Goal: Task Accomplishment & Management: Manage account settings

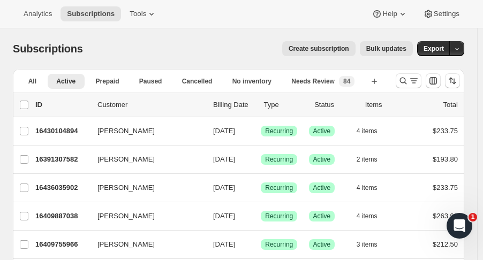
click at [408, 84] on icon "Search and filter results" at bounding box center [403, 80] width 11 height 11
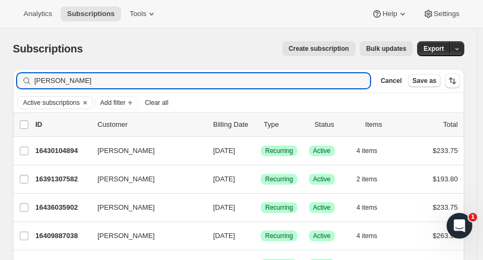
click at [97, 94] on div "Active subscriptions Add filter Clear all" at bounding box center [238, 102] width 451 height 19
drag, startPoint x: 63, startPoint y: 81, endPoint x: -18, endPoint y: 92, distance: 81.6
click at [0, 92] on html "Analytics Subscriptions Tools Help Settings Skip to content Subscriptions. This…" at bounding box center [241, 130] width 483 height 260
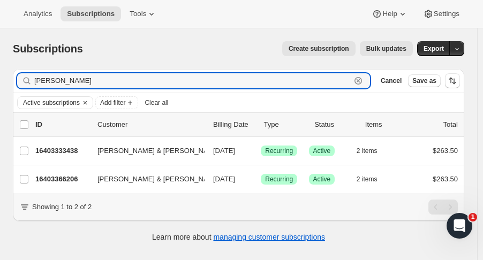
type input "hopkins"
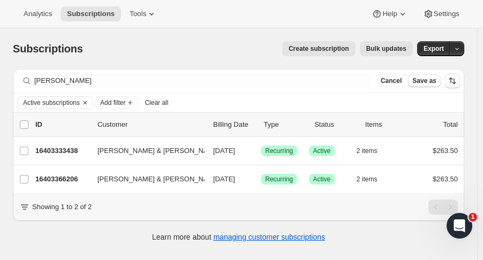
click at [53, 154] on p "16403333438" at bounding box center [62, 151] width 54 height 11
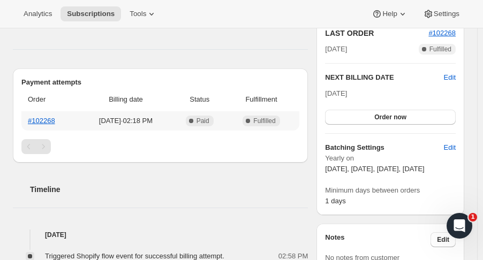
scroll to position [268, 0]
click at [47, 116] on link "#102268" at bounding box center [41, 120] width 27 height 8
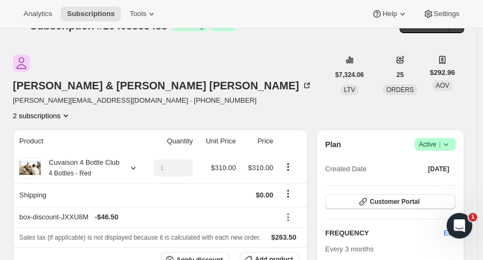
scroll to position [0, 0]
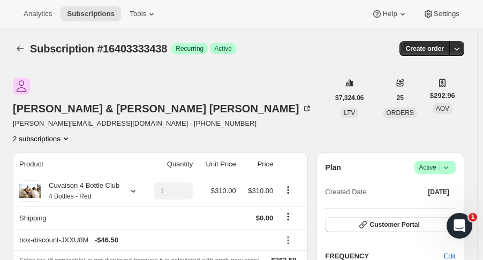
click at [20, 51] on icon "Subscriptions" at bounding box center [20, 48] width 11 height 11
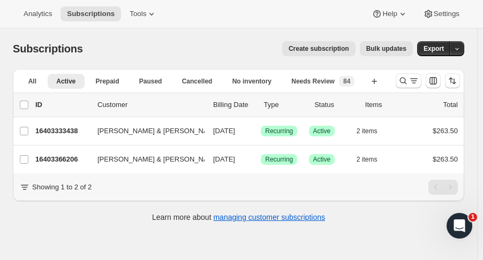
click at [64, 162] on p "16403366206" at bounding box center [62, 159] width 54 height 11
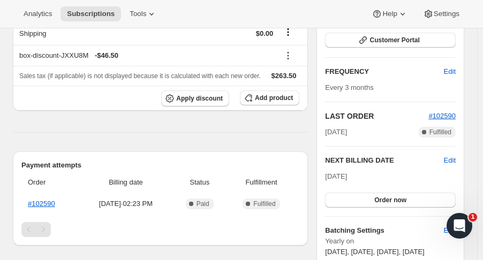
scroll to position [184, 0]
click at [46, 200] on link "#102590" at bounding box center [41, 204] width 27 height 8
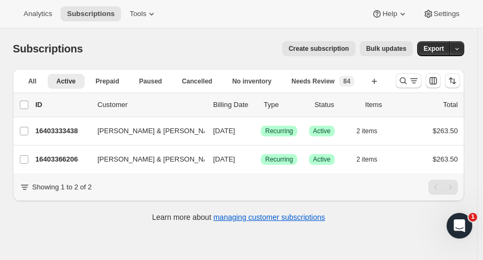
click at [74, 131] on p "16403333438" at bounding box center [62, 131] width 54 height 11
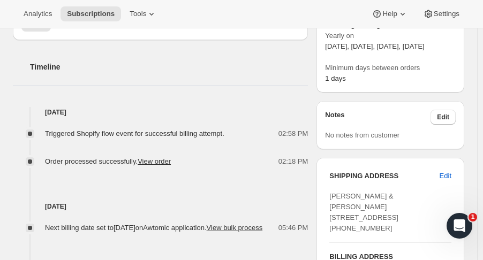
scroll to position [391, 0]
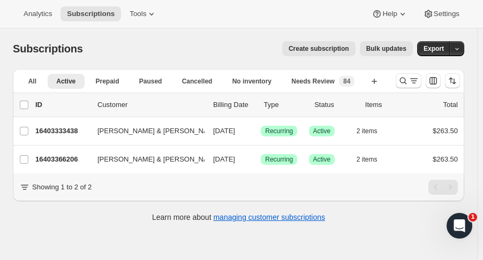
click at [64, 165] on div "16403366206 Ann & William Hopkins 11/01/2025 Success Recurring Success Active 2…" at bounding box center [246, 159] width 422 height 15
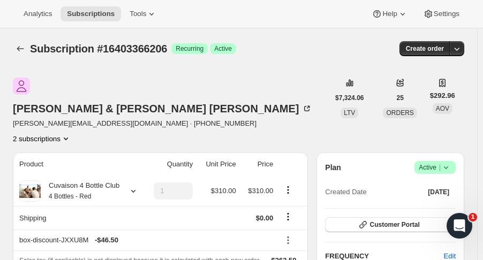
click at [18, 53] on icon "Subscriptions" at bounding box center [20, 48] width 11 height 11
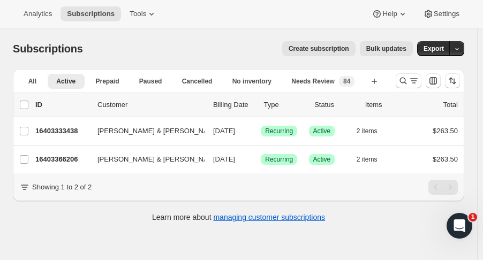
click at [404, 85] on icon "Search and filter results" at bounding box center [403, 80] width 11 height 11
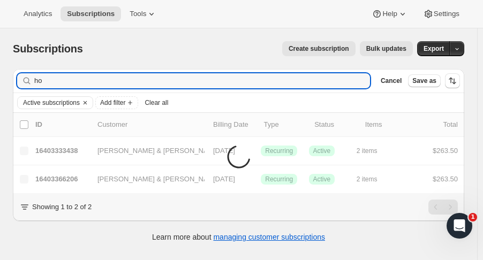
type input "h"
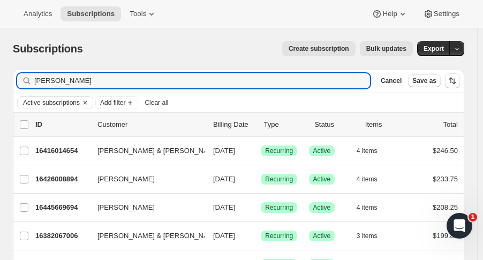
type input "nancy boomer"
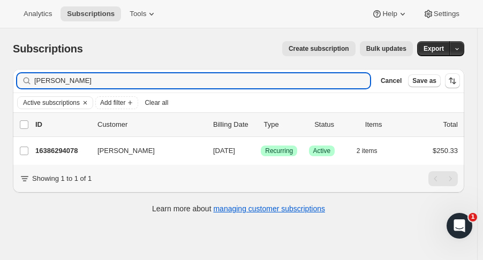
click at [63, 153] on p "16386294078" at bounding box center [62, 151] width 54 height 11
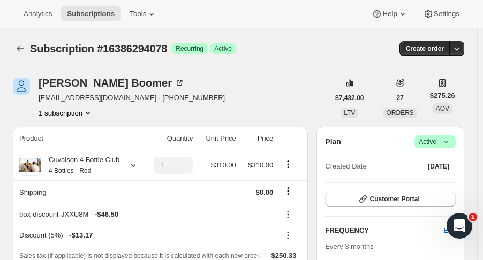
click at [22, 47] on icon "Subscriptions" at bounding box center [20, 48] width 11 height 11
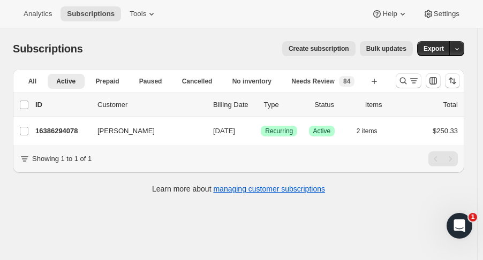
click at [406, 80] on icon "Search and filter results" at bounding box center [403, 80] width 11 height 11
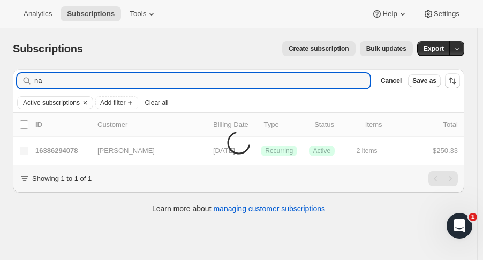
type input "n"
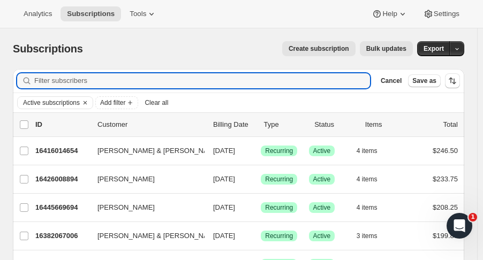
click at [133, 82] on input "Filter subscribers" at bounding box center [202, 80] width 336 height 15
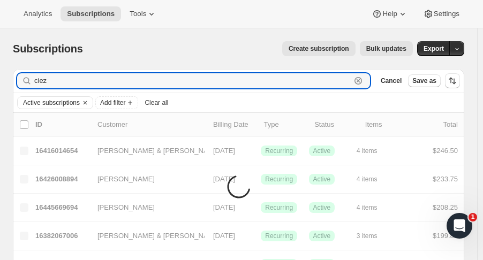
type input "ciez"
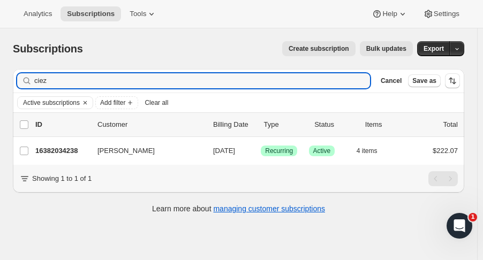
click at [59, 152] on p "16382034238" at bounding box center [62, 151] width 54 height 11
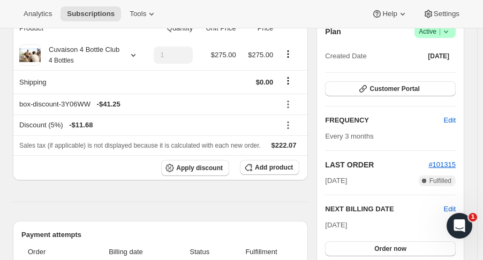
scroll to position [94, 0]
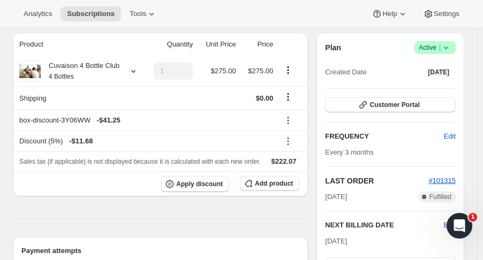
click at [132, 71] on icon at bounding box center [133, 71] width 11 height 11
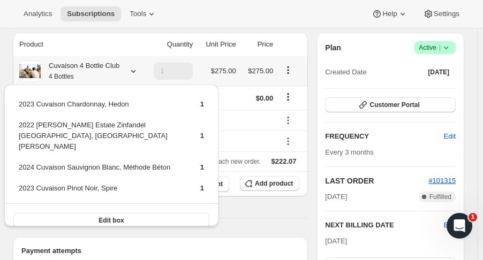
click at [130, 70] on icon at bounding box center [133, 71] width 11 height 11
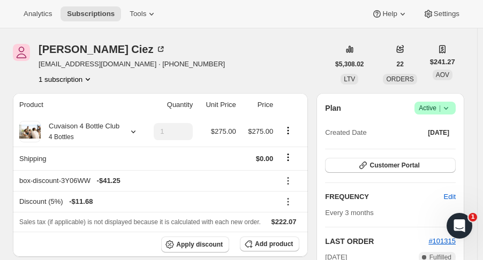
scroll to position [0, 0]
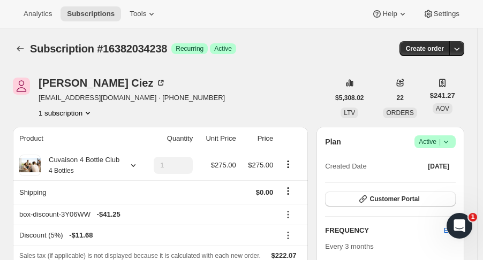
click at [19, 47] on icon "Subscriptions" at bounding box center [20, 48] width 7 height 5
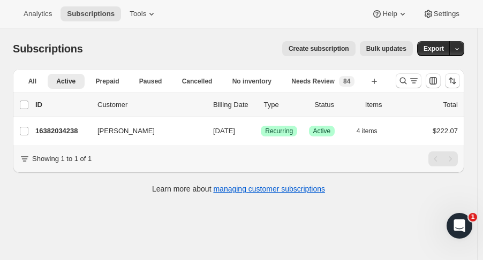
click at [402, 81] on button "Search and filter results" at bounding box center [409, 80] width 26 height 15
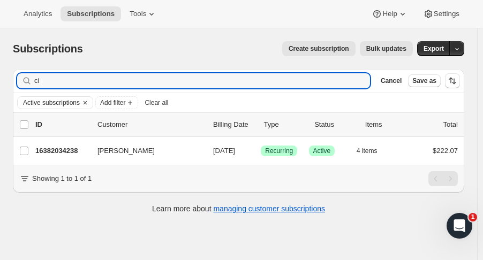
type input "c"
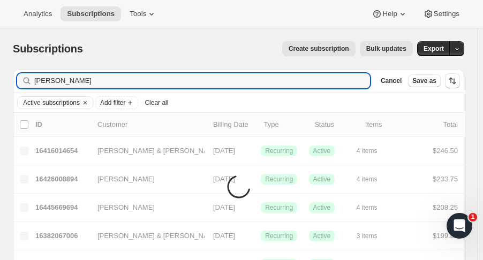
type input "harms"
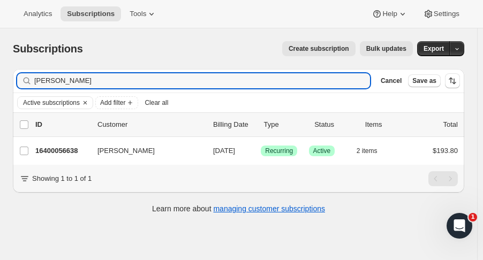
click at [64, 147] on p "16400056638" at bounding box center [62, 151] width 54 height 11
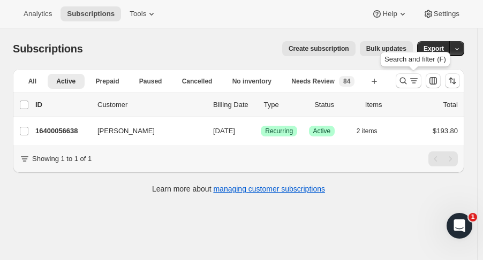
click at [404, 79] on icon "Search and filter results" at bounding box center [403, 80] width 11 height 11
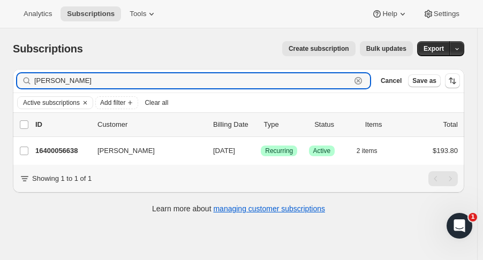
click at [363, 79] on icon "button" at bounding box center [358, 80] width 11 height 11
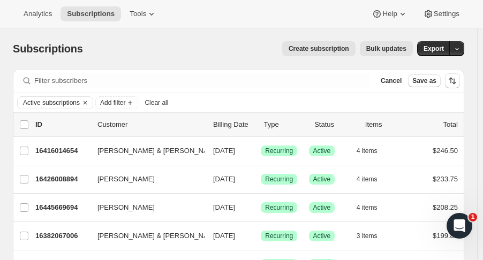
click at [395, 81] on span "Cancel" at bounding box center [391, 81] width 21 height 9
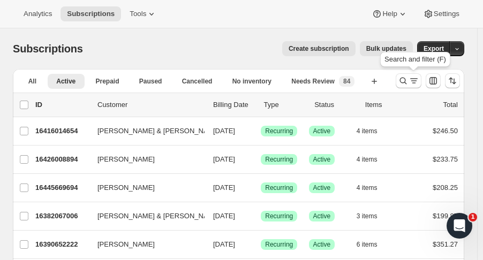
click at [419, 84] on icon "Search and filter results" at bounding box center [413, 80] width 11 height 11
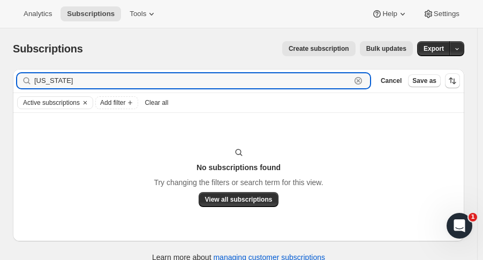
type input "[US_STATE]"
click at [363, 82] on icon "button" at bounding box center [358, 80] width 11 height 11
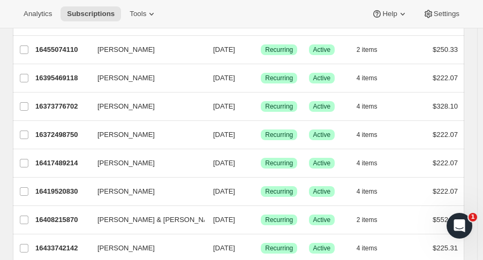
scroll to position [279, 0]
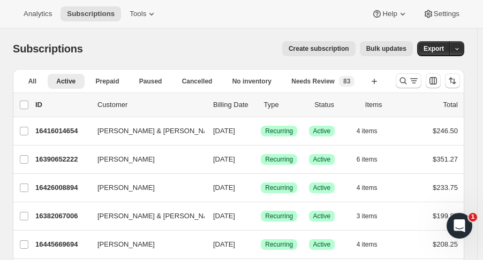
click at [333, 84] on span "Needs Review" at bounding box center [312, 81] width 43 height 9
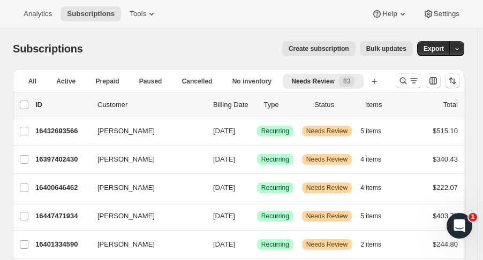
click at [72, 162] on p "16397402430" at bounding box center [62, 159] width 54 height 11
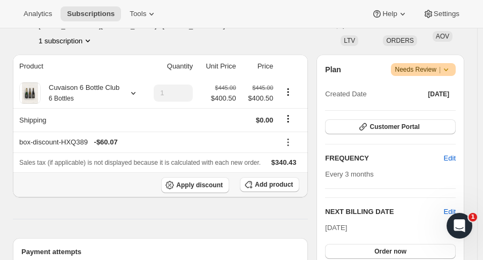
scroll to position [163, 0]
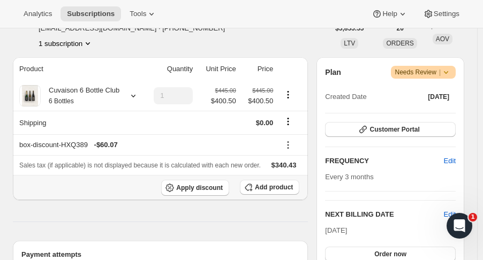
click at [129, 99] on icon at bounding box center [133, 95] width 11 height 11
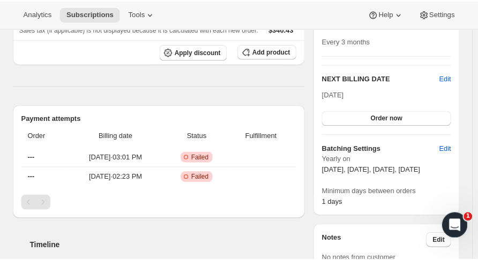
scroll to position [0, 0]
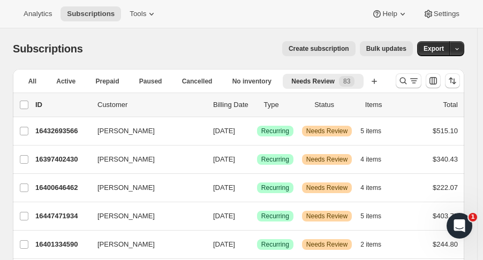
click at [74, 189] on p "16400646462" at bounding box center [62, 188] width 54 height 11
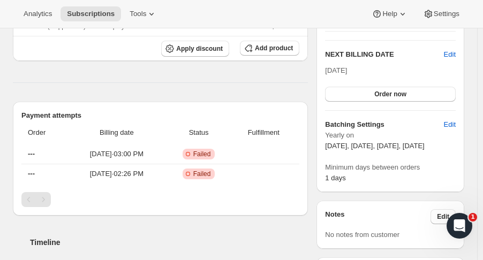
scroll to position [328, 0]
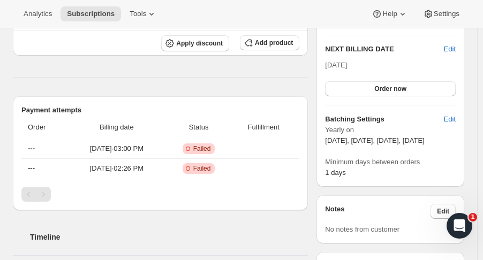
click at [208, 145] on span "Failed" at bounding box center [202, 149] width 18 height 9
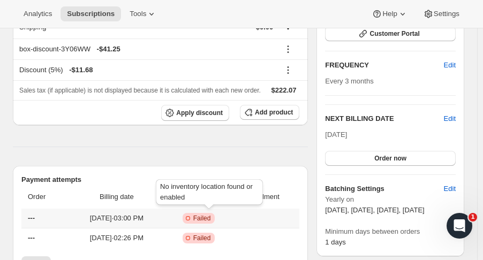
scroll to position [205, 0]
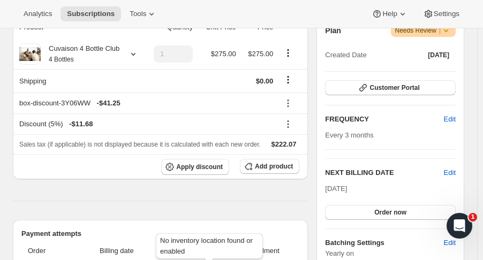
click at [132, 57] on icon at bounding box center [133, 54] width 11 height 11
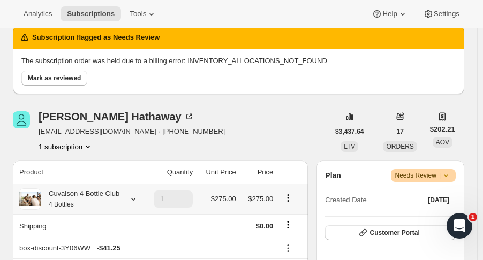
scroll to position [0, 0]
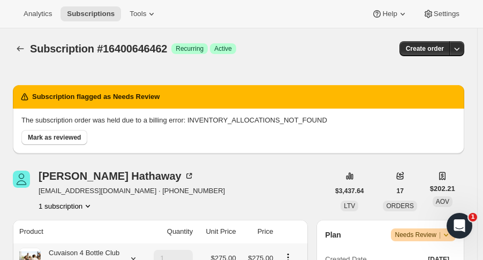
click at [25, 47] on icon "Subscriptions" at bounding box center [20, 48] width 11 height 11
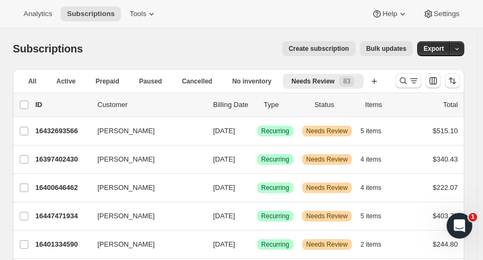
click at [460, 49] on icon "button" at bounding box center [456, 49] width 7 height 7
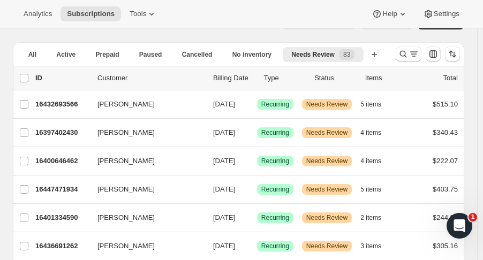
scroll to position [26, 0]
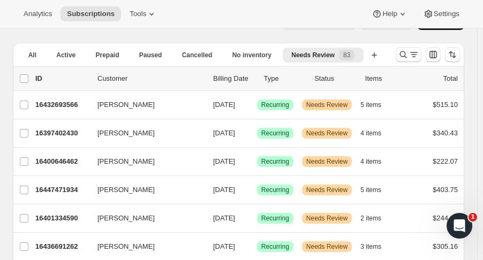
click at [452, 51] on icon "Sort the results" at bounding box center [451, 54] width 4 height 6
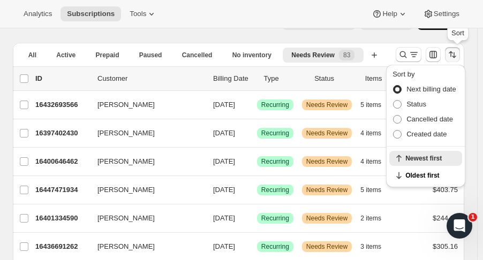
scroll to position [0, 0]
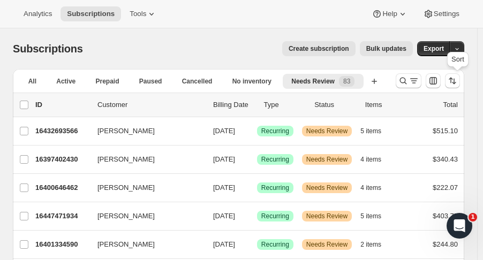
click at [441, 44] on button "Export" at bounding box center [433, 48] width 33 height 15
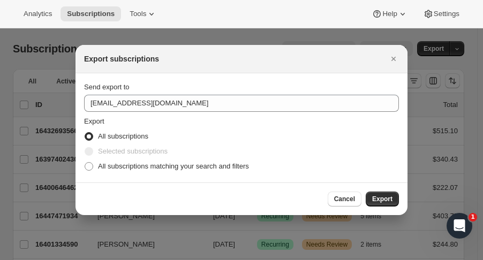
click at [227, 169] on span "All subscriptions matching your search and filters" at bounding box center [173, 166] width 151 height 8
click at [85, 163] on input "All subscriptions matching your search and filters" at bounding box center [85, 162] width 1 height 1
radio input "true"
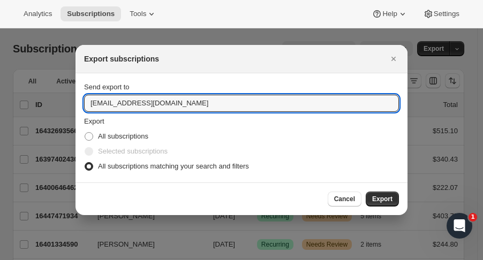
click at [183, 106] on input "[EMAIL_ADDRESS][DOMAIN_NAME]" at bounding box center [241, 103] width 315 height 17
drag, startPoint x: 119, startPoint y: 103, endPoint x: 40, endPoint y: 109, distance: 80.0
type input "[EMAIL_ADDRESS][DOMAIN_NAME]"
click at [375, 197] on span "Export" at bounding box center [382, 199] width 20 height 9
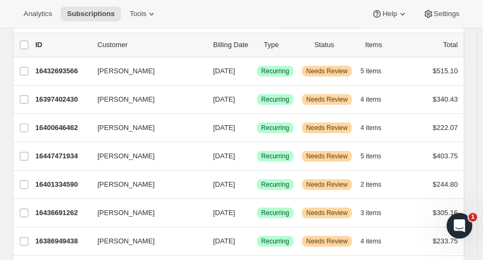
scroll to position [138, 0]
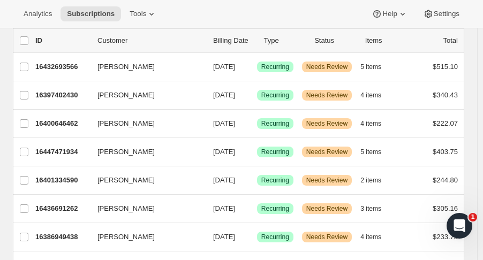
click at [52, 149] on p "16447471934" at bounding box center [62, 152] width 54 height 11
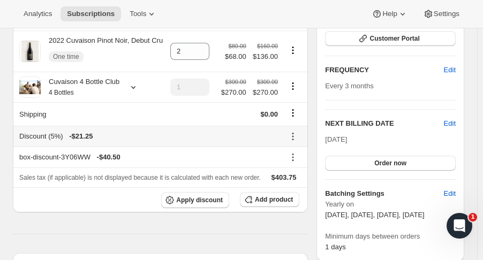
scroll to position [249, 0]
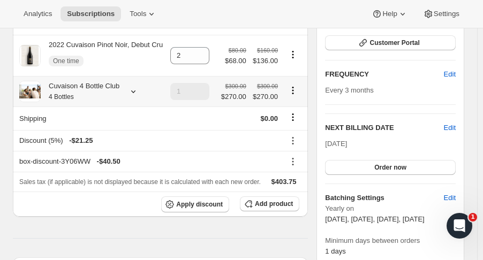
click at [129, 93] on icon at bounding box center [133, 91] width 11 height 11
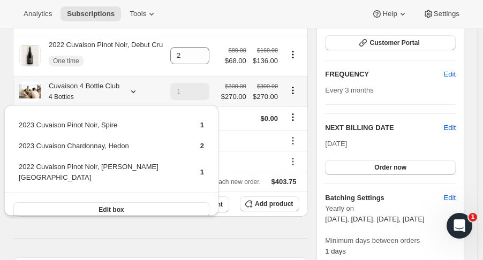
click at [129, 93] on icon at bounding box center [133, 91] width 11 height 11
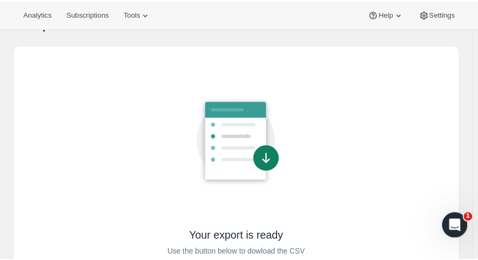
scroll to position [67, 0]
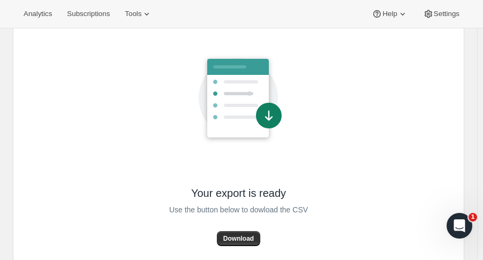
click at [252, 239] on span "Download" at bounding box center [238, 238] width 31 height 9
